Goal: Task Accomplishment & Management: Use online tool/utility

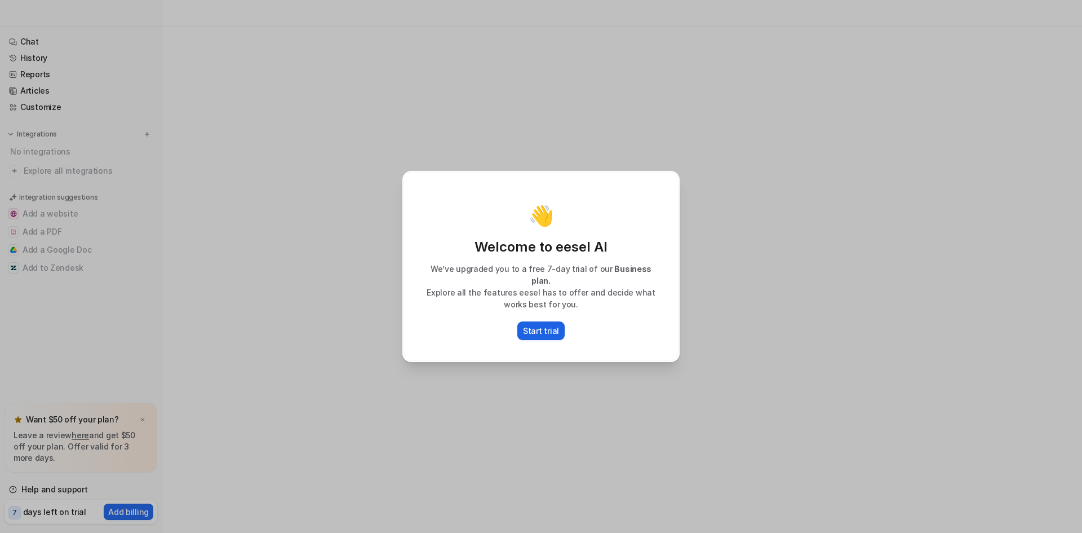
click at [538, 327] on p "Start trial" at bounding box center [541, 331] width 36 height 12
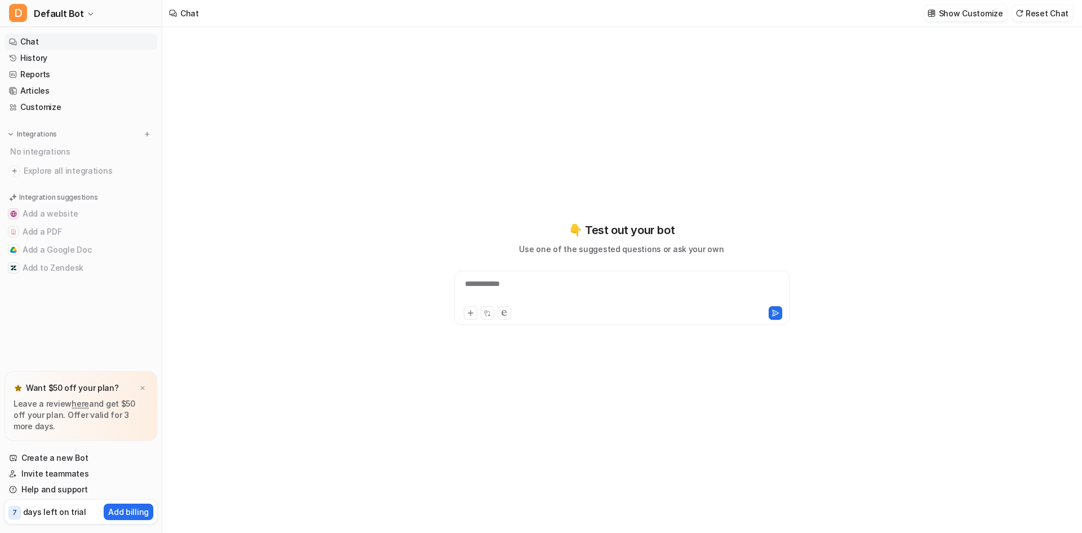
type textarea "**********"
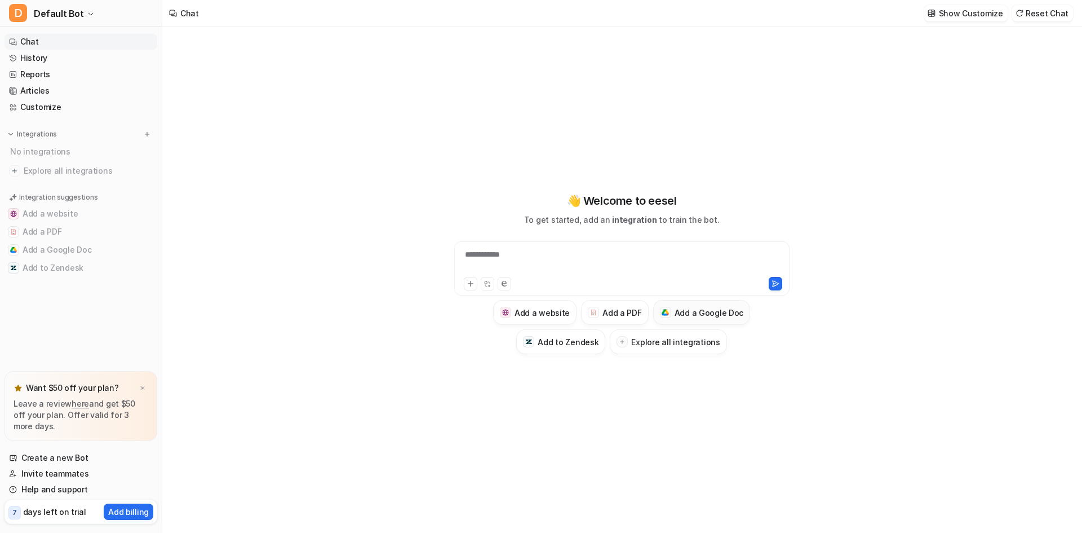
click at [680, 311] on h3 "Add a Google Doc" at bounding box center [709, 313] width 69 height 12
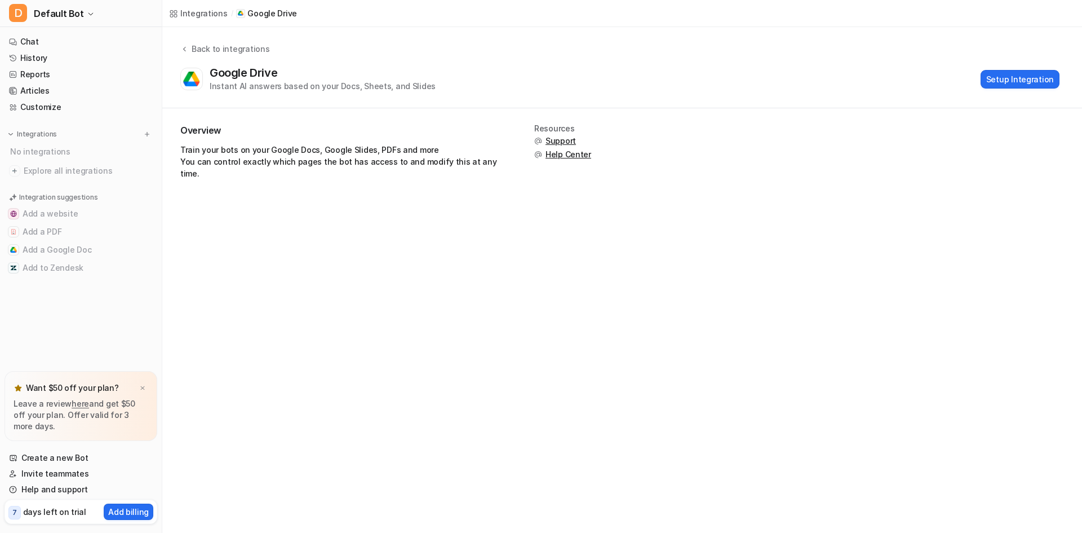
click at [559, 138] on span "Support" at bounding box center [560, 140] width 30 height 11
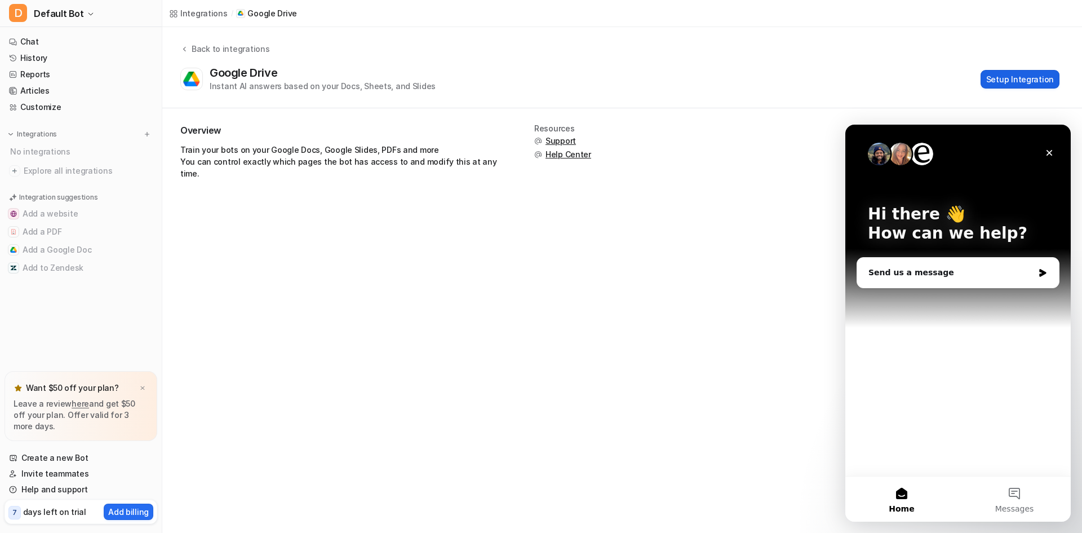
click at [1011, 80] on button "Setup Integration" at bounding box center [1020, 79] width 79 height 19
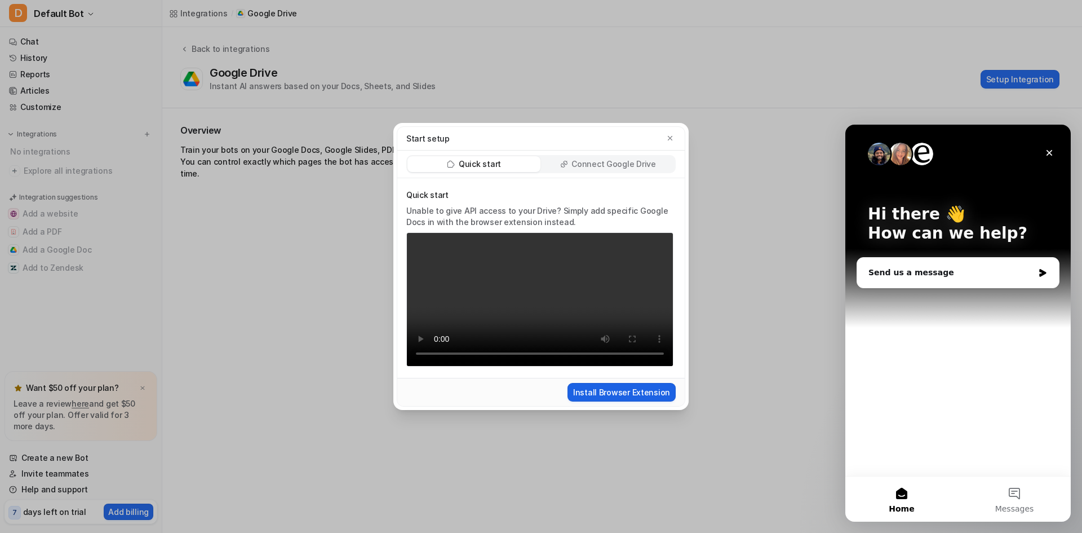
click at [605, 401] on button "Install Browser Extension" at bounding box center [621, 392] width 108 height 19
